Goal: Navigation & Orientation: Find specific page/section

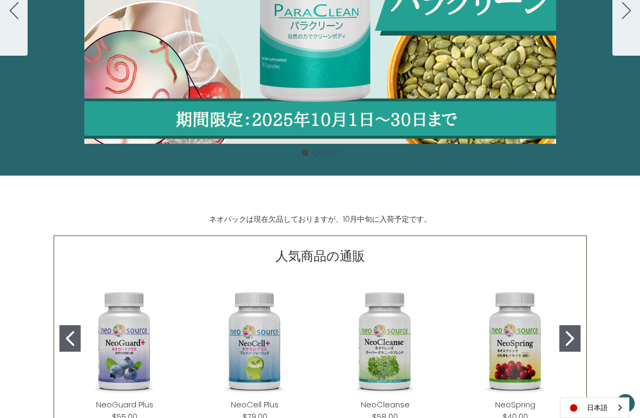
scroll to position [347, 0]
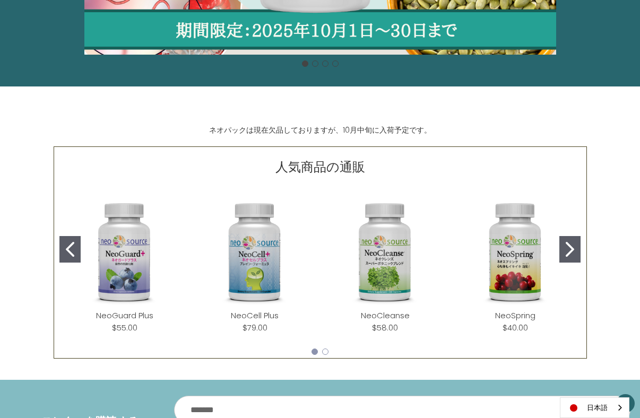
click at [562, 248] on button "Go to slide 2" at bounding box center [570, 249] width 21 height 27
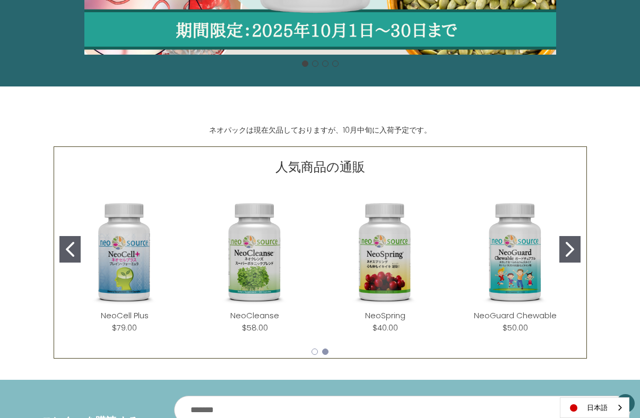
click at [562, 248] on button "Go to slide 2" at bounding box center [570, 249] width 21 height 27
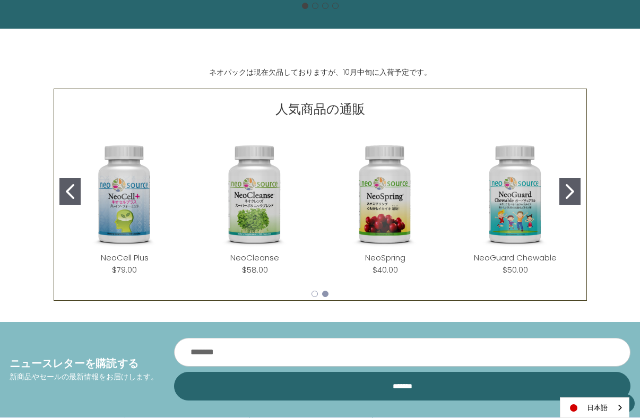
scroll to position [329, 0]
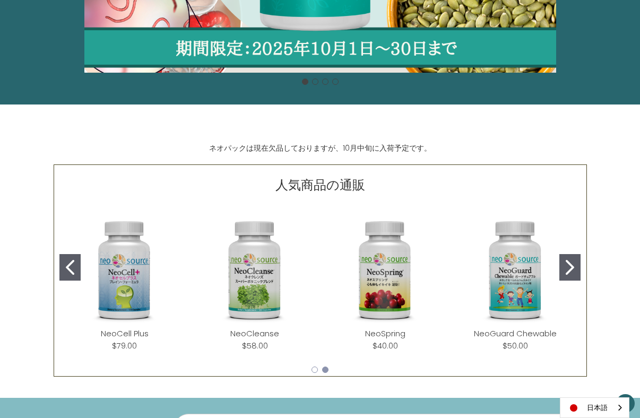
click at [575, 268] on button "Go to slide 2" at bounding box center [570, 267] width 21 height 27
click at [69, 270] on icon "Go to slide 1" at bounding box center [70, 267] width 8 height 15
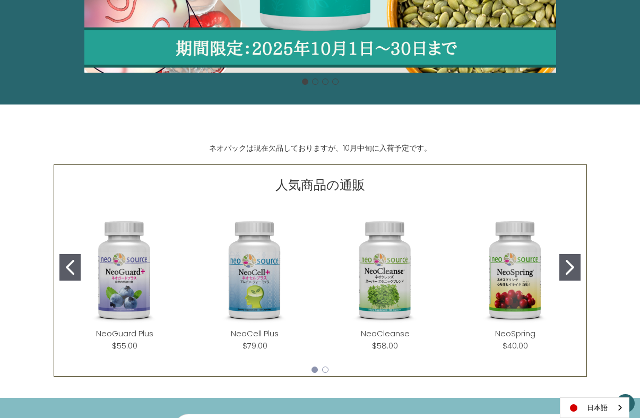
click at [69, 270] on icon "Go to slide 1" at bounding box center [70, 267] width 8 height 15
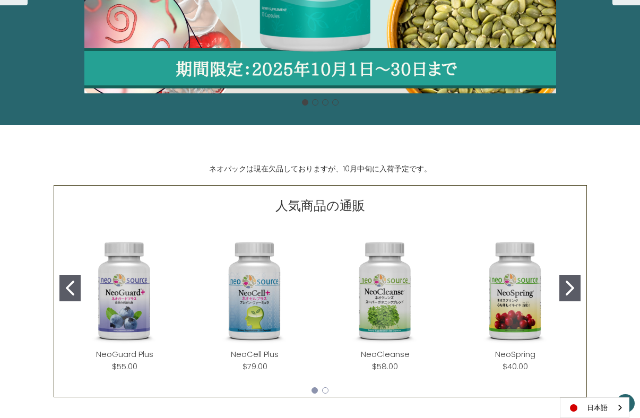
scroll to position [38, 0]
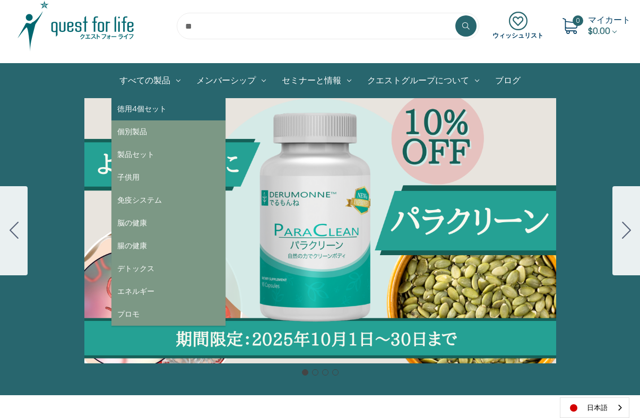
click at [139, 110] on link "徳用4個セット" at bounding box center [169, 109] width 114 height 23
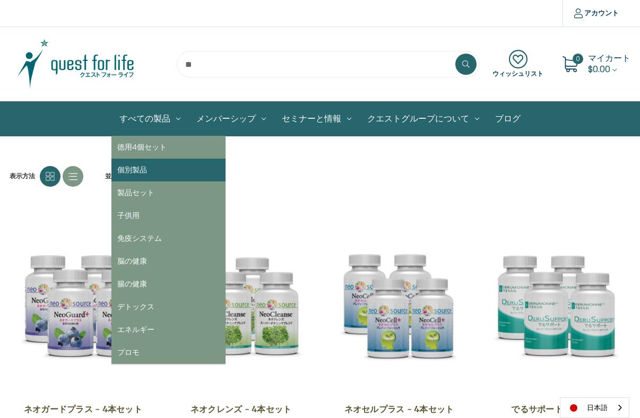
click at [146, 168] on link "個別製品" at bounding box center [169, 170] width 114 height 23
